Goal: Navigation & Orientation: Find specific page/section

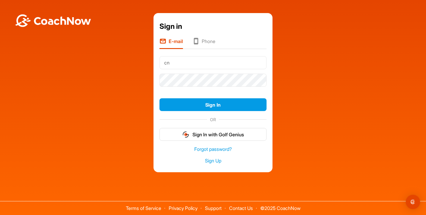
type input "c"
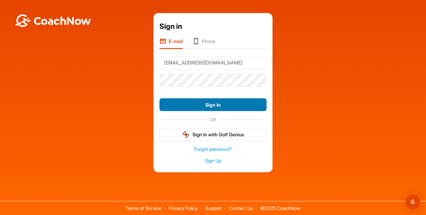
click at [224, 104] on button "Sign In" at bounding box center [213, 105] width 107 height 13
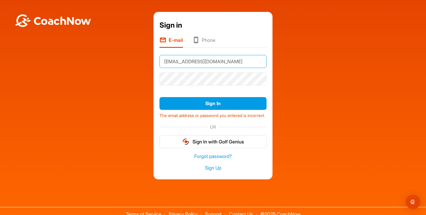
click at [191, 62] on input "yr11cncgpes@gmail.com" at bounding box center [213, 61] width 107 height 13
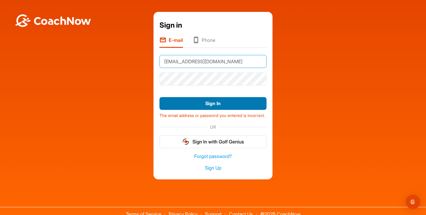
type input "[EMAIL_ADDRESS][DOMAIN_NAME]"
click at [208, 104] on button "Sign In" at bounding box center [213, 103] width 107 height 13
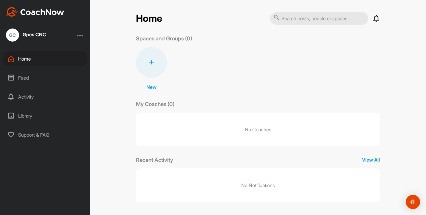
click at [26, 79] on div "Feed" at bounding box center [45, 78] width 84 height 15
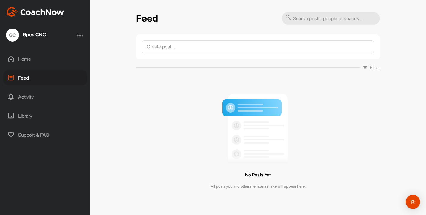
click at [29, 99] on div "Activity" at bounding box center [45, 97] width 84 height 15
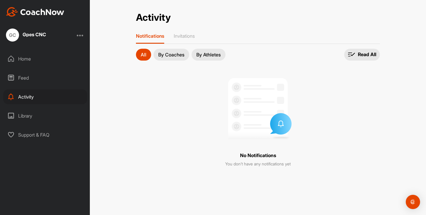
click at [22, 116] on div "Library" at bounding box center [45, 116] width 84 height 15
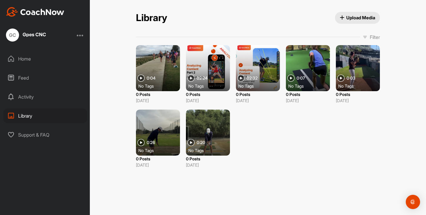
click at [258, 62] on div at bounding box center [258, 68] width 44 height 46
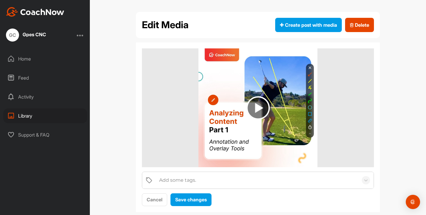
click at [23, 99] on div "Activity" at bounding box center [45, 97] width 84 height 15
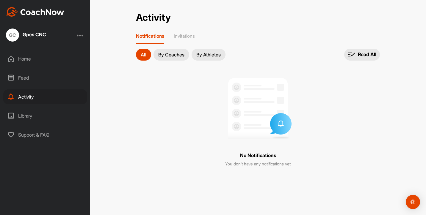
click at [30, 113] on div "Library" at bounding box center [45, 116] width 84 height 15
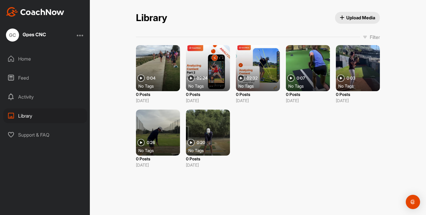
click at [261, 63] on div at bounding box center [258, 68] width 44 height 46
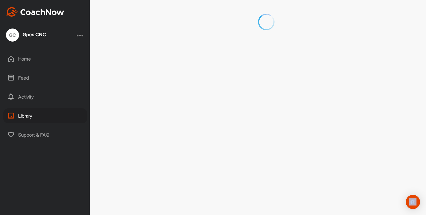
click at [261, 63] on div at bounding box center [258, 107] width 336 height 215
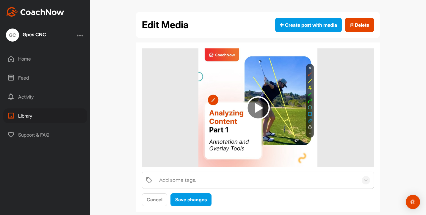
click at [382, 80] on div "Edit Media Create post with media Delete Add some tags. Cancel Save changes" at bounding box center [258, 114] width 256 height 205
